Goal: Task Accomplishment & Management: Complete application form

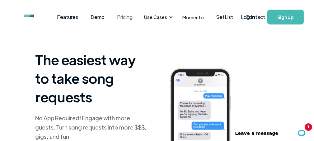
click at [124, 17] on link "Pricing" at bounding box center [125, 16] width 28 height 19
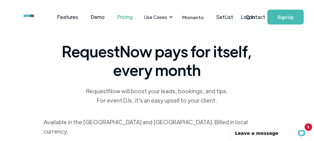
click at [128, 19] on link "Pricing" at bounding box center [125, 16] width 28 height 19
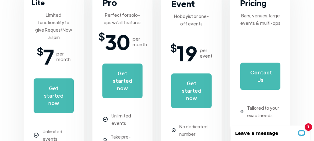
scroll to position [155, 0]
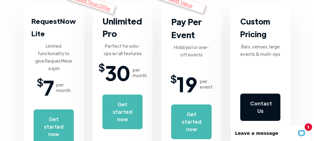
click at [260, 104] on link "Contact Us" at bounding box center [260, 107] width 40 height 27
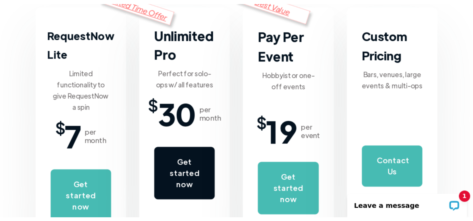
scroll to position [186, 0]
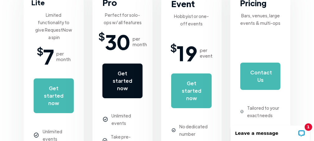
click at [123, 78] on link "Get started now" at bounding box center [122, 81] width 40 height 35
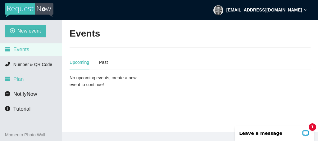
click at [20, 81] on span "Plan" at bounding box center [18, 79] width 11 height 6
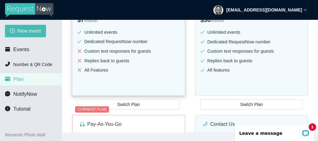
scroll to position [155, 0]
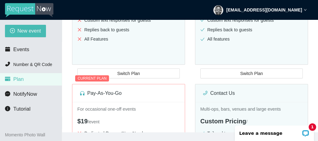
click at [246, 73] on div "Contact Us Multi-ops, bars, venues and large events Custom Pricing / Tailored t…" at bounding box center [252, 135] width 118 height 127
click at [241, 76] on div at bounding box center [251, 78] width 113 height 7
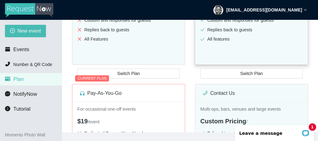
click at [241, 53] on div "Unlimited events for solo DJ operators. $30 / month Unlimited events Dedicated …" at bounding box center [251, 26] width 112 height 112
click at [228, 60] on div "Unlimited events for solo DJ operators. $30 / month Unlimited events Dedicated …" at bounding box center [251, 26] width 112 height 112
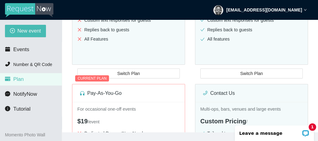
click at [229, 72] on div "Contact Us Multi-ops, bars, venues and large events Custom Pricing / Tailored t…" at bounding box center [252, 135] width 118 height 127
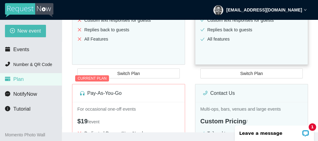
click at [230, 50] on div "Unlimited events for solo DJ operators. $30 / month Unlimited events Dedicated …" at bounding box center [251, 26] width 112 height 112
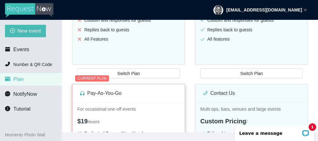
click at [152, 106] on p "For occasional one-off events" at bounding box center [128, 109] width 103 height 7
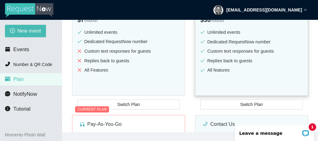
click at [235, 78] on div "Unlimited events for solo DJ operators. $30 / month Unlimited events Dedicated …" at bounding box center [251, 57] width 112 height 112
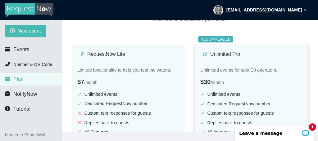
click at [224, 48] on div "Unlimited Pro" at bounding box center [252, 54] width 98 height 18
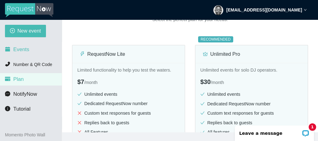
click at [22, 49] on span "Events" at bounding box center [21, 50] width 16 height 6
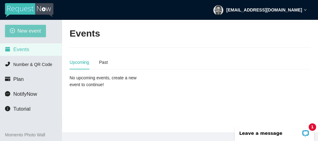
click at [26, 29] on span "New event" at bounding box center [29, 31] width 24 height 8
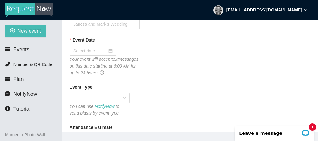
scroll to position [31, 0]
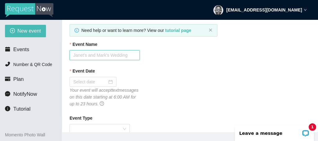
click at [99, 58] on input "Event Name" at bounding box center [105, 55] width 70 height 10
click at [116, 54] on input "Green Parrot Tavern Fri Sept 2nd" at bounding box center [105, 55] width 70 height 10
click at [113, 56] on input "Green Parrot Tavern Tue Sept 2nd" at bounding box center [105, 55] width 70 height 10
click at [121, 55] on input "Green Parrot Tavern-Tue Sept 2nd" at bounding box center [105, 55] width 70 height 10
type input "Green Parrot Tavern-[DATE]"
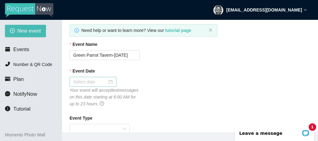
click at [98, 83] on input "Event Date" at bounding box center [90, 82] width 34 height 7
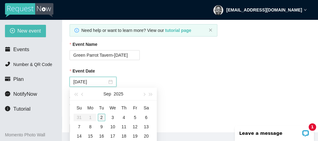
type input "[DATE]"
click at [102, 118] on div "2" at bounding box center [101, 117] width 7 height 7
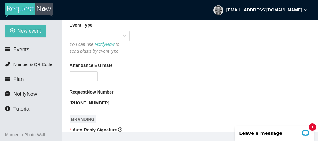
scroll to position [93, 0]
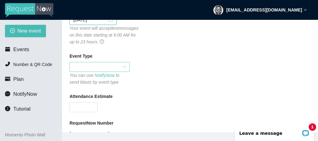
click at [125, 66] on span at bounding box center [99, 66] width 53 height 9
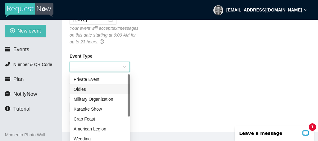
scroll to position [31, 0]
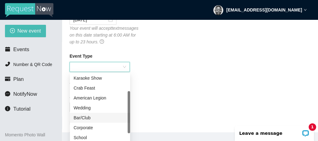
click at [79, 119] on div "Bar/Club" at bounding box center [100, 118] width 53 height 7
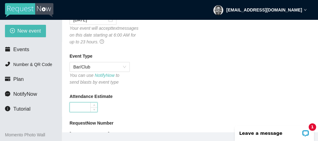
click at [85, 108] on input "Attendance Estimate" at bounding box center [83, 107] width 27 height 9
type input "2"
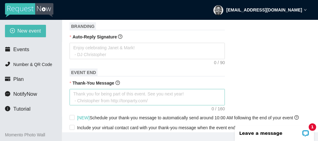
scroll to position [155, 0]
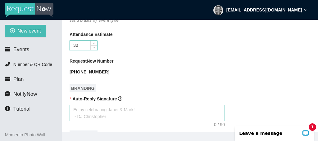
type input "30"
click at [107, 111] on textarea "Auto-Reply Signature" at bounding box center [147, 113] width 155 height 16
type textarea "G"
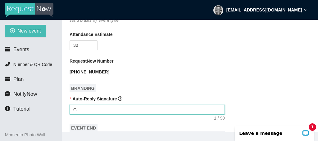
type textarea "Gr"
type textarea "Gre"
type textarea "Grea"
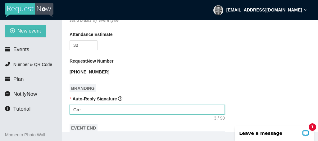
type textarea "Grea"
type textarea "Great"
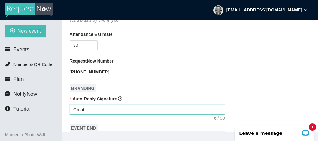
type textarea "Great m"
type textarea "Great mu"
type textarea "Great mus"
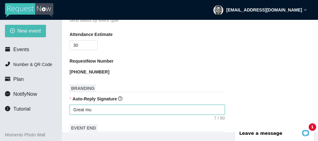
type textarea "Great mus"
type textarea "Great musi"
type textarea "Great music"
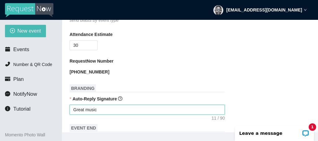
type textarea "Great music"
type textarea "Great music a"
type textarea "Great music an"
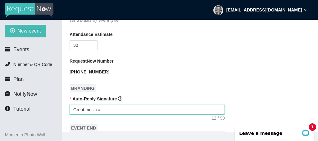
type textarea "Great music an"
type textarea "Great music and"
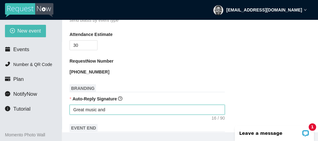
type textarea "Great music and"
type textarea "Great music an"
type textarea "Great music a"
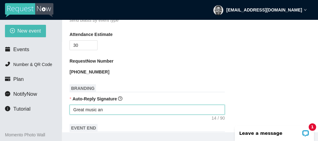
type textarea "Great music a"
type textarea "Great music"
type textarea "Great music p"
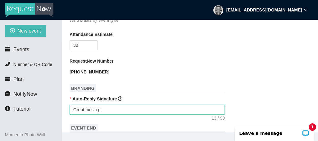
type textarea "Great music pl"
type textarea "Great music plu"
type textarea "Great music plus"
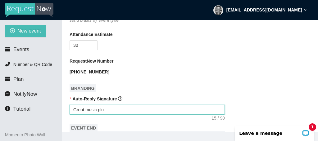
type textarea "Great music plus"
type textarea "Great music plus M"
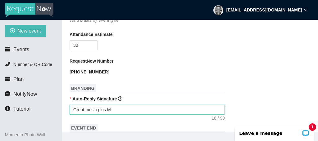
type textarea "Great music plus Mu"
type textarea "Great music plus Mus"
type textarea "Great music plus Musi"
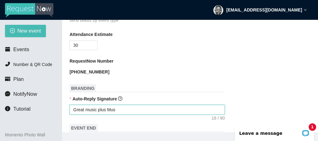
type textarea "Great music plus Musi"
type textarea "Great music plus Music"
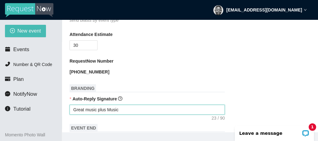
type textarea "Great music plus Music V"
type textarea "Great music plus Music Vi"
type textarea "Great music plus Music Vid"
type textarea "Great music plus Music Vide"
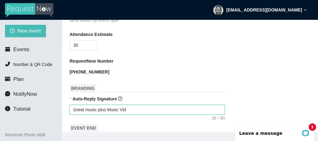
type textarea "Great music plus Music Vide"
type textarea "Great music plus Music Video"
type textarea "Great music plus Music Videos"
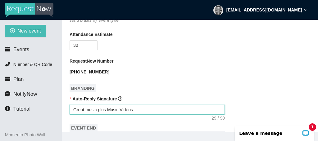
type textarea "Great music plus Music Videos"
type textarea "Great music plus Music Videos e"
type textarea "Great music plus Music Videos ev"
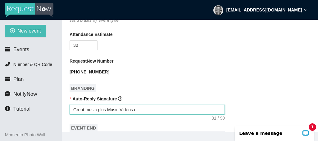
type textarea "Great music plus Music Videos ev"
type textarea "Great music plus Music Videos eve"
type textarea "Great music plus Music Videos ever"
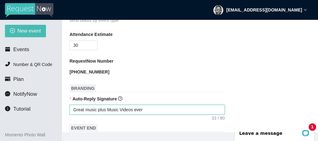
type textarea "Great music plus Music Videos every"
type textarea "Great music plus Music Videos every T"
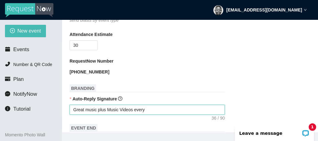
type textarea "Great music plus Music Videos every T"
type textarea "Great music plus Music Videos every Tu"
type textarea "Great music plus Music Videos every Tue"
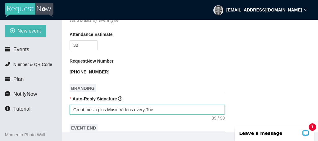
type textarea "Great music plus Music Videos every Tues"
type textarea "Great music plus Music Videos every Tuesa"
type textarea "Great music plus Music Videos every Tuesay"
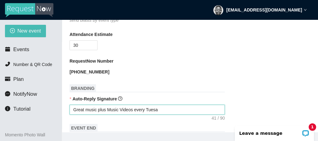
type textarea "Great music plus Music Videos every Tuesay"
type textarea "Great music plus Music Videos every Tuesa"
type textarea "Great music plus Music Videos every Tues"
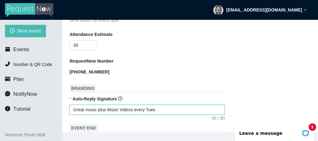
type textarea "Great music plus Music Videos every Tuesd"
type textarea "Great music plus Music Videos every Tuesda"
type textarea "Great music plus Music Videos every Tuesday"
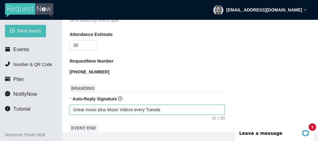
type textarea "Great music plus Music Videos every Tuesday"
type textarea "Great music plus Music Videos every Tuesday f"
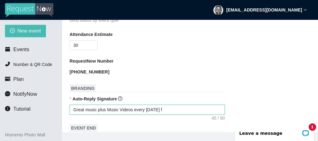
type textarea "Great music plus Music Videos every Tuesday fr"
type textarea "Great music plus Music Videos every Tuesday fro"
type textarea "Great music plus Music Videos every Tuesday from"
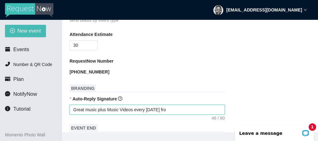
type textarea "Great music plus Music Videos every Tuesday from"
type textarea "Great music plus Music Videos every Tuesday from 6"
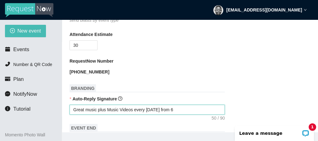
type textarea "Great music plus Music Videos every Tuesday from 6-"
type textarea "Great music plus Music Videos every Tuesday from 6-1"
type textarea "Great music plus Music Videos every Tuesday from 6-10"
click at [173, 110] on textarea "Great music plus Music Videos every Tuesday from 6-10" at bounding box center [147, 110] width 155 height 10
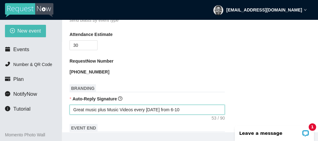
type textarea "Great music plus Music Videos every Tuesday from 6p-10"
click at [182, 108] on textarea "Great music plus Music Videos every Tuesday from 6p-10" at bounding box center [147, 110] width 155 height 10
type textarea "Great music plus Music Videos every Tuesday from 6p-10p"
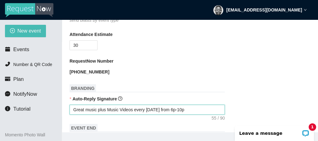
type textarea "Great music plus Music Videos every Tuesday from 6p-10p"
type textarea "Great music plus Music Videos every Tuesday from 6p-10p h"
type textarea "Great music plus Music Videos every Tuesday from 6p-10p he"
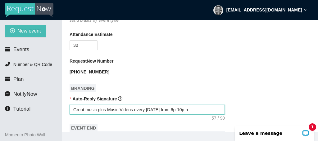
type textarea "Great music plus Music Videos every Tuesday from 6p-10p he"
type textarea "Great music plus Music Videos every Tuesday from 6p-10p her"
type textarea "Great music plus Music Videos every Tuesday from 6p-10p here"
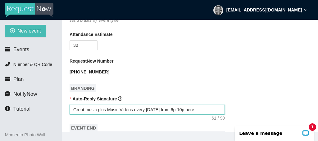
type textarea "Great music plus Music Videos every Tuesday from 6p-10p here a"
type textarea "Great music plus Music Videos every Tuesday from 6p-10p here at"
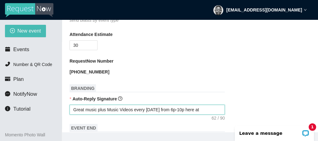
type textarea "Great music plus Music Videos every Tuesday from 6p-10p here at"
type textarea "Great music plus Music Videos every Tuesday from 6p-10p here at t"
type textarea "Great music plus Music Videos every Tuesday from 6p-10p here at th"
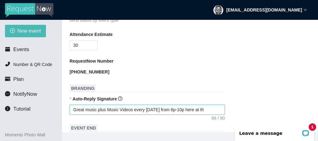
type textarea "Great music plus Music Videos every Tuesday from 6p-10p here at the"
type textarea "Great music plus Music Videos every Tuesday from 6p-10p here at the G"
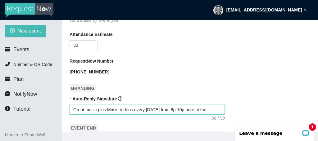
type textarea "Great music plus Music Videos every Tuesday from 6p-10p here at the G"
type textarea "Great music plus Music Videos every Tuesday from 6p-10p here at the Gr"
type textarea "Great music plus Music Videos every Tuesday from 6p-10p here at the Gre"
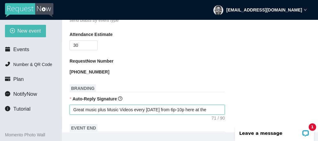
type textarea "Great music plus Music Videos every Tuesday from 6p-10p here at the Gree"
type textarea "Great music plus Music Videos every Tuesday from 6p-10p here at the Green"
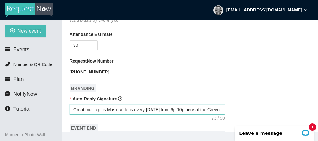
type textarea "Great music plus Music Videos every Tuesday from 6p-10p here at the Green"
type textarea "Great music plus Music Videos every Tuesday from 6p-10p here at the Green P"
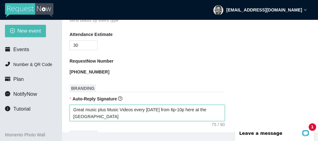
type textarea "Great music plus Music Videos every Tuesday from 6p-10p here at the Green Pa"
type textarea "Great music plus Music Videos every Tuesday from 6p-10p here at the Green Par"
type textarea "Great music plus Music Videos every Tuesday from 6p-10p here at the Green Parr"
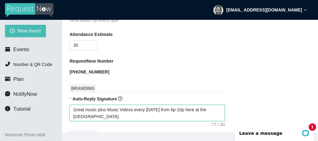
type textarea "Great music plus Music Videos every Tuesday from 6p-10p here at the Green Parr"
type textarea "Great music plus Music Videos every Tuesday from 6p-10p here at the Green Parro"
type textarea "Great music plus Music Videos every Tuesday from 6p-10p here at the Green Parrot"
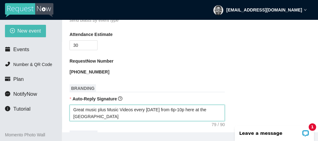
type textarea "Great music plus Music Videos every Tuesday from 6p-10p here at the Green Parrot"
type textarea "Great music plus Music Videos every Tuesday from 6p-10p here at the Green Parro…"
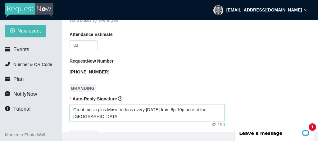
type textarea "Great music plus Music Videos every Tuesday from 6p-10p here at the Green Parro…"
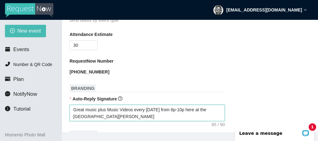
type textarea "Great music plus Music Videos every Tuesday from 6p-10p here at the Green Parro…"
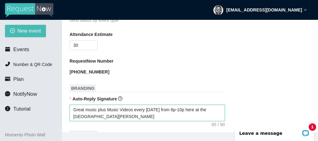
type textarea "Great music plus Music Videos every Tuesday from 6p-10p here at the Green Parro…"
click at [84, 110] on textarea "Great music plus Music Videos every Tuesday from 6p-10p here at the Green Parro…" at bounding box center [147, 113] width 155 height 16
drag, startPoint x: 83, startPoint y: 111, endPoint x: 87, endPoint y: 106, distance: 6.2
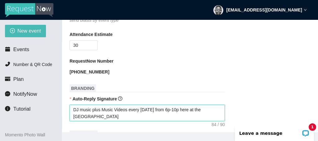
click at [83, 111] on textarea "DJ music plus Music Videos every Tuesday from 6p-10p here at the Green Parrot T…" at bounding box center [147, 113] width 155 height 16
click at [99, 110] on textarea "DJ Music plus Music Videos every Tuesday from 6p-10p here at the Green Parrot T…" at bounding box center [147, 113] width 155 height 16
click at [160, 110] on textarea "DJ Music & Music Videos every Tuesday from 6p-10p here at the Green Parrot Tave…" at bounding box center [147, 113] width 155 height 16
drag, startPoint x: 85, startPoint y: 117, endPoint x: 107, endPoint y: 119, distance: 21.3
click at [86, 117] on textarea "DJ Music & Music Videos every Tuesday, 6p-10p here at the Green Parrot Tavern" at bounding box center [147, 113] width 155 height 16
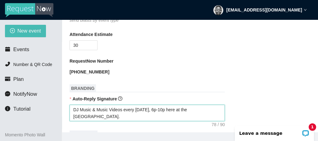
click at [132, 110] on textarea "DJ Music & Music Videos every Tuesday, 6p-10p here at the Green Parrot Tavern." at bounding box center [147, 113] width 155 height 16
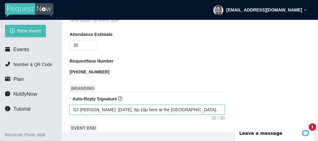
click at [120, 112] on textarea "DJ Reggie Kelly: Tuesday, 6p-10p here at the Green Parrot Tavern." at bounding box center [147, 110] width 155 height 10
click at [147, 110] on textarea "DJ Reggie Kelly: Tuesdays, 6p-10p here at the Green Parrot Tavern." at bounding box center [147, 110] width 155 height 10
click at [193, 111] on textarea "DJ Reggie Kelly: Tuesdays, 6p-10p at the Green Parrot Tavern." at bounding box center [147, 110] width 155 height 10
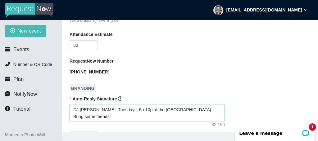
click at [213, 111] on textarea "DJ Reggie Kelly: Tuesdays, 6p-10p at the Green Parrot Tavern. Bring some friend…" at bounding box center [147, 113] width 155 height 16
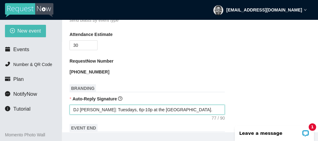
click at [217, 111] on textarea "DJ Reggie Kelly: Tuesdays, 6p-10p at the Green Parrot Tavern. Bring friends!" at bounding box center [147, 110] width 155 height 10
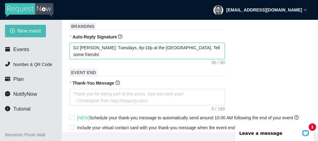
scroll to position [186, 0]
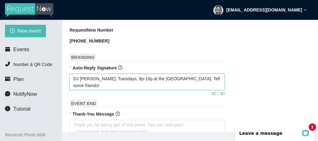
drag, startPoint x: 72, startPoint y: 79, endPoint x: 89, endPoint y: 85, distance: 17.4
click at [89, 85] on textarea "DJ [PERSON_NAME]: Tuesdays, 6p-10p at the [GEOGRAPHIC_DATA]. Tell some friends!" at bounding box center [147, 82] width 155 height 16
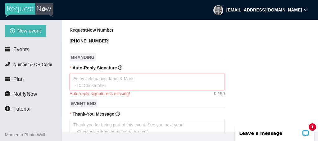
scroll to position [249, 0]
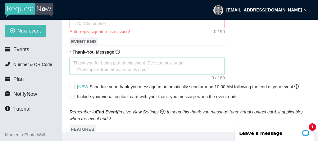
click at [76, 65] on textarea "Thank-You Message" at bounding box center [147, 66] width 155 height 16
paste textarea "DJ [PERSON_NAME]: Tuesdays, 6p-10p at the [GEOGRAPHIC_DATA]. Tell some friends!"
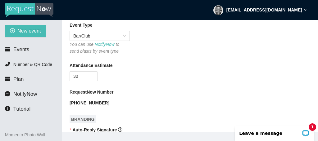
scroll to position [217, 0]
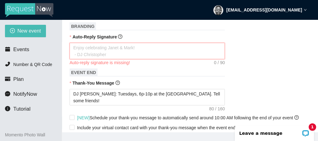
click at [77, 49] on textarea "Auto-Reply Signature" at bounding box center [147, 51] width 155 height 16
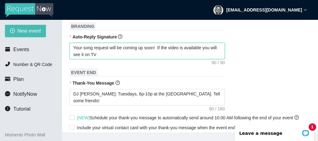
click at [94, 48] on textarea "Your song request will be coming up soon! If the video is available you will se…" at bounding box center [147, 51] width 155 height 16
click at [205, 49] on textarea "Your request will be coming up soon! If the video is available you will see it …" at bounding box center [147, 51] width 155 height 16
click at [213, 48] on textarea "Your request will be coming up soon! If the video is available you will see it …" at bounding box center [147, 51] width 155 height 16
click at [83, 55] on textarea "Your request will be coming up soon! If the video is available you can watch it…" at bounding box center [147, 51] width 155 height 16
click at [144, 49] on textarea "Your request will be coming up soon! If the video is available you can watch it…" at bounding box center [147, 51] width 155 height 16
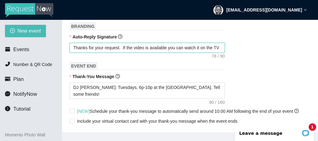
click at [217, 48] on textarea "Thanks for your request. If the video is available you can watch it on the TV" at bounding box center [147, 48] width 155 height 10
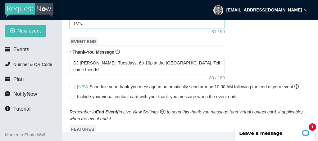
scroll to position [280, 0]
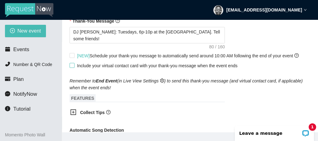
click at [73, 66] on input "Include your virtual contact card with your thank-you message when the event en…" at bounding box center [72, 65] width 4 height 4
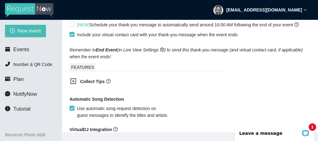
scroll to position [342, 0]
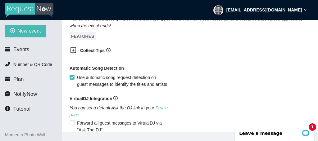
click at [73, 52] on icon "plus-square" at bounding box center [73, 50] width 6 height 6
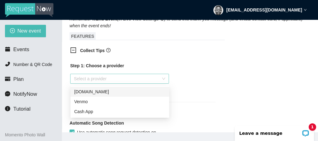
click at [164, 80] on div "Select a provider" at bounding box center [119, 79] width 99 height 10
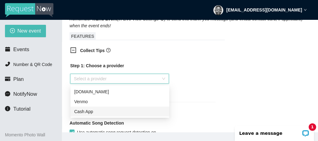
click at [125, 112] on div "Cash App" at bounding box center [119, 111] width 91 height 7
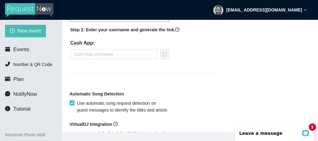
scroll to position [373, 0]
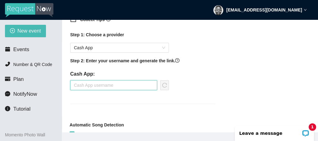
click at [81, 87] on input "text" at bounding box center [113, 85] width 87 height 10
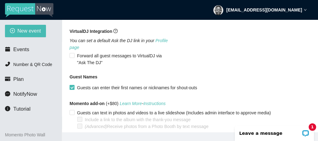
scroll to position [524, 0]
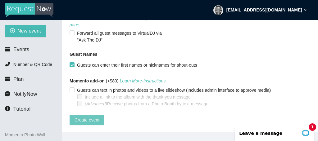
click at [86, 117] on span "Create event" at bounding box center [87, 120] width 25 height 7
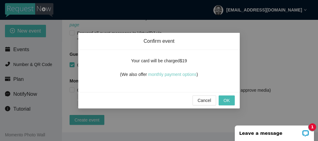
click at [175, 76] on link "monthly payment options" at bounding box center [172, 74] width 48 height 5
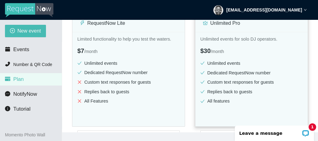
click at [249, 111] on div "Unlimited events for solo DJ operators. $30 / month Unlimited events Dedicated …" at bounding box center [251, 88] width 112 height 112
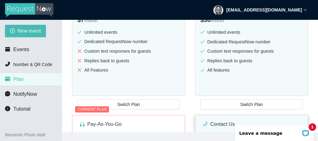
scroll to position [155, 0]
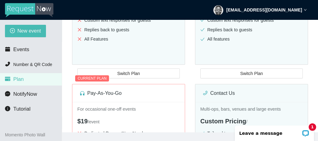
click at [236, 72] on div "Contact Us Multi-ops, bars, venues and large events Custom Pricing / Tailored t…" at bounding box center [252, 135] width 118 height 127
click at [239, 73] on div "Contact Us Multi-ops, bars, venues and large events Custom Pricing / Tailored t…" at bounding box center [252, 135] width 118 height 127
click at [306, 133] on circle "Open LiveChat chat widget" at bounding box center [305, 133] width 1 height 1
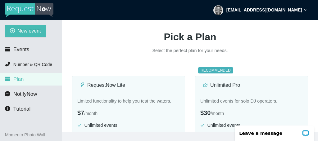
scroll to position [0, 0]
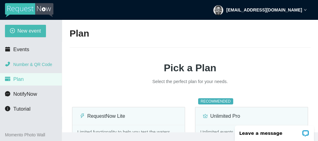
click at [32, 66] on span "Number & QR Code" at bounding box center [32, 64] width 39 height 5
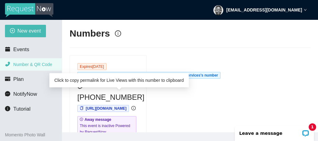
click at [126, 107] on span "[URL][DOMAIN_NAME]" at bounding box center [106, 109] width 41 height 4
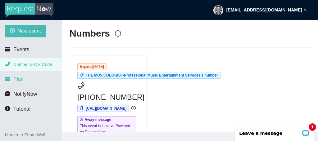
click at [18, 80] on span "Plan" at bounding box center [18, 79] width 11 height 6
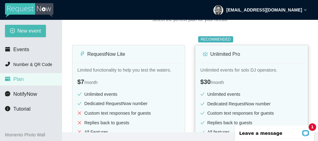
click at [223, 63] on div "Unlimited events for solo DJ operators. $30 / month Unlimited events Dedicated …" at bounding box center [251, 119] width 112 height 112
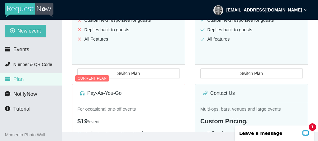
click at [222, 72] on div "Contact Us Multi-ops, bars, venues and large events Custom Pricing / Tailored t…" at bounding box center [252, 135] width 118 height 127
click at [223, 77] on div at bounding box center [251, 78] width 113 height 7
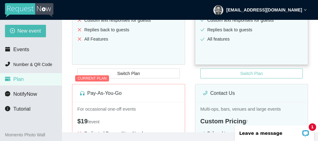
click at [215, 69] on button "Switch Plan" at bounding box center [251, 74] width 103 height 10
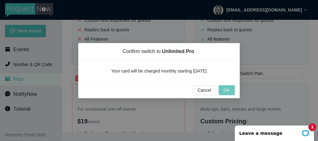
click at [225, 89] on span "OK" at bounding box center [227, 90] width 6 height 7
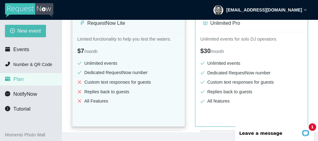
scroll to position [124, 0]
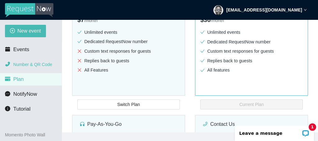
click at [33, 65] on span "Number & QR Code" at bounding box center [32, 64] width 39 height 5
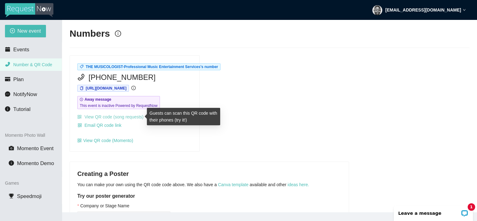
click at [106, 118] on link "View QR code (song requests)" at bounding box center [110, 116] width 66 height 5
click at [111, 116] on link "View QR code (song requests)" at bounding box center [110, 116] width 66 height 5
click at [110, 117] on link "View QR code (song requests)" at bounding box center [110, 116] width 66 height 5
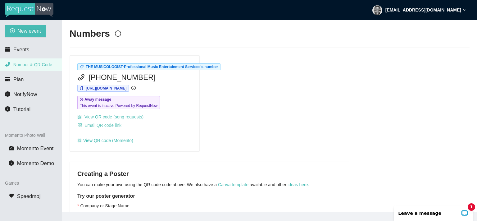
click at [101, 125] on span "Email QR code link" at bounding box center [103, 125] width 37 height 7
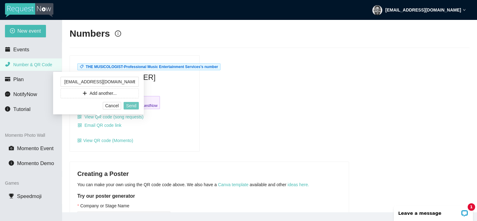
click at [131, 107] on span "Send" at bounding box center [131, 105] width 10 height 7
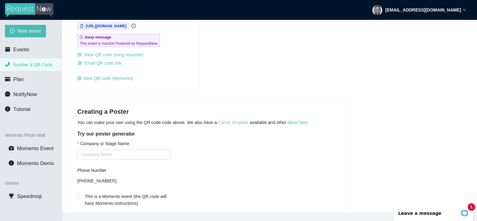
scroll to position [93, 0]
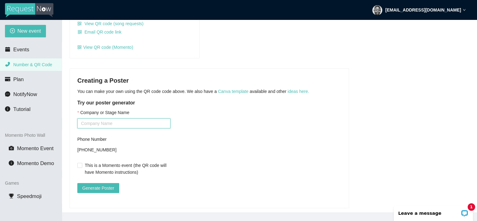
click at [96, 123] on input "Company or Stage Name" at bounding box center [123, 123] width 93 height 10
type input "DJ [PERSON_NAME]"
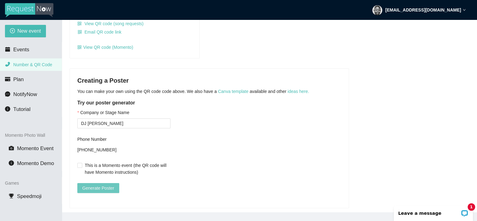
click at [98, 141] on span "Generate Poster" at bounding box center [98, 188] width 32 height 7
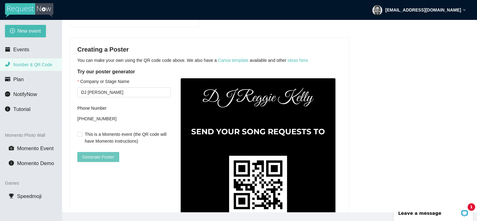
scroll to position [155, 0]
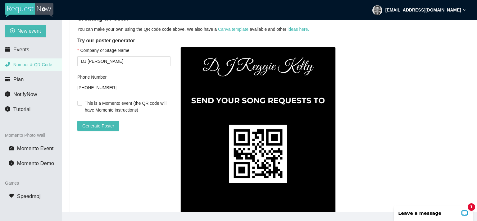
drag, startPoint x: 215, startPoint y: 126, endPoint x: 347, endPoint y: 150, distance: 134.5
click at [318, 141] on div "Creating a Poster You can make your own using the QR code code above. We also h…" at bounding box center [209, 135] width 279 height 257
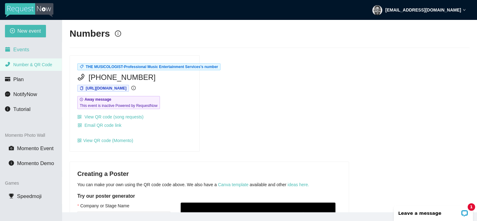
click at [22, 51] on span "Events" at bounding box center [21, 50] width 16 height 6
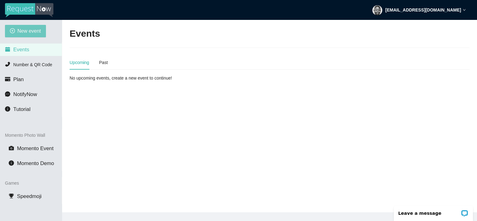
click at [30, 34] on span "New event" at bounding box center [29, 31] width 24 height 8
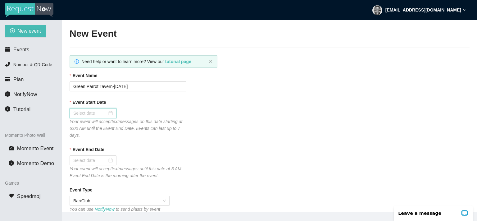
click at [104, 114] on input "Event Start Date" at bounding box center [90, 113] width 34 height 7
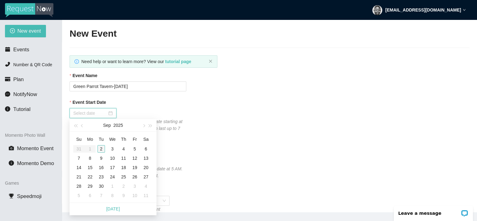
type input "[DATE]"
click at [101, 141] on div "2" at bounding box center [101, 148] width 7 height 7
type input "[DATE]"
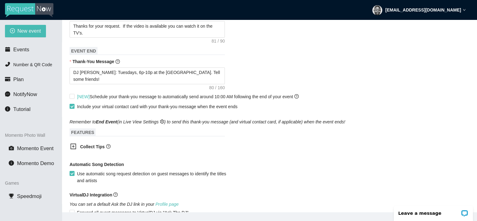
scroll to position [311, 0]
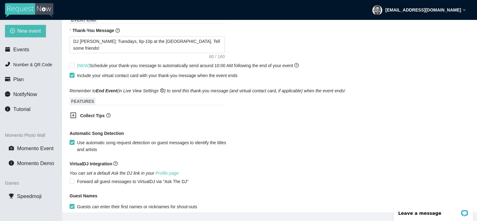
click at [73, 114] on icon "plus-square" at bounding box center [73, 115] width 3 height 3
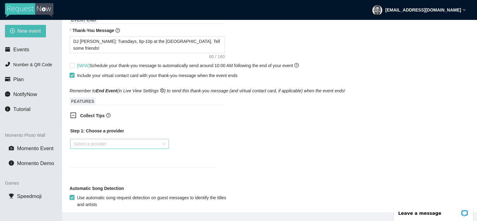
click at [158, 140] on input "search" at bounding box center [117, 143] width 87 height 9
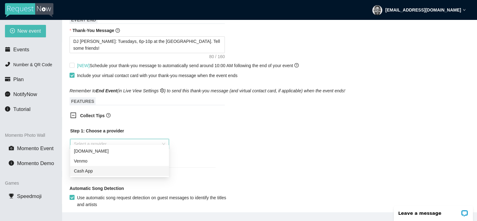
click at [124, 141] on div "Cash App" at bounding box center [119, 170] width 91 height 7
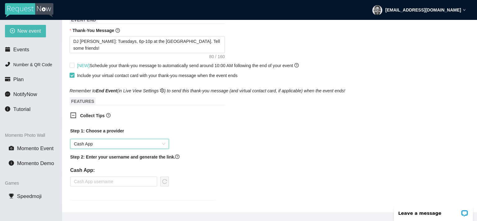
scroll to position [342, 0]
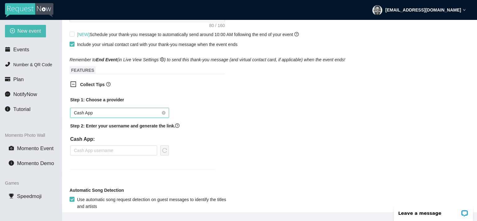
click at [161, 109] on span "Cash App" at bounding box center [119, 112] width 91 height 9
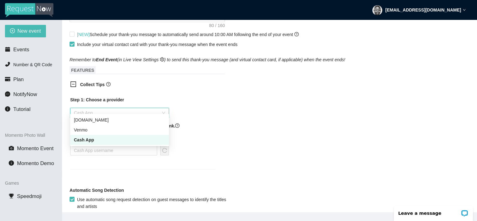
click at [125, 141] on div "Cash App" at bounding box center [119, 140] width 99 height 10
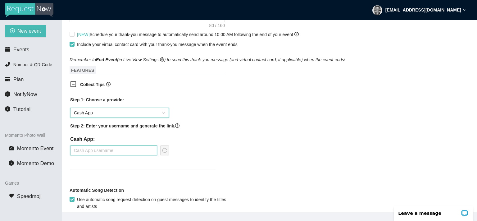
click at [118, 141] on input "text" at bounding box center [113, 150] width 87 height 10
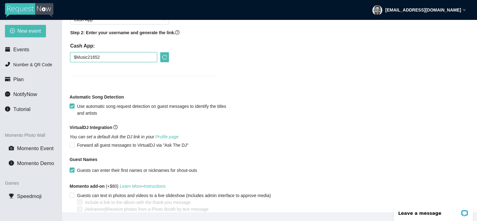
scroll to position [460, 0]
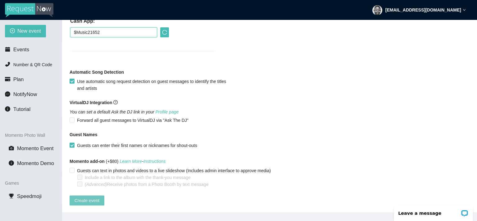
type input "$Music21652"
click at [89, 141] on span "Create event" at bounding box center [87, 200] width 25 height 7
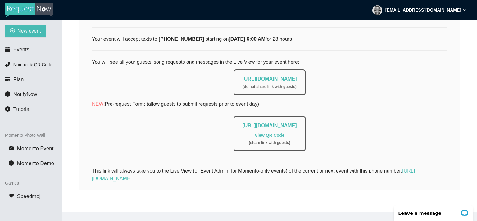
scroll to position [109, 0]
click at [263, 133] on link "View QR Code" at bounding box center [270, 135] width 30 height 5
click at [269, 133] on link "View QR Code" at bounding box center [270, 135] width 30 height 5
click at [318, 10] on icon "down" at bounding box center [464, 9] width 3 height 3
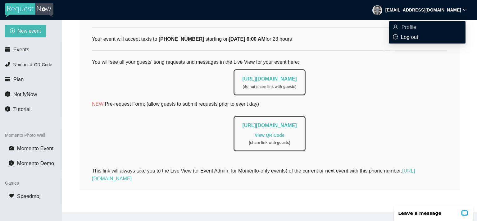
click at [318, 37] on span "Log out" at bounding box center [409, 37] width 17 height 6
